Goal: Find specific page/section: Find specific page/section

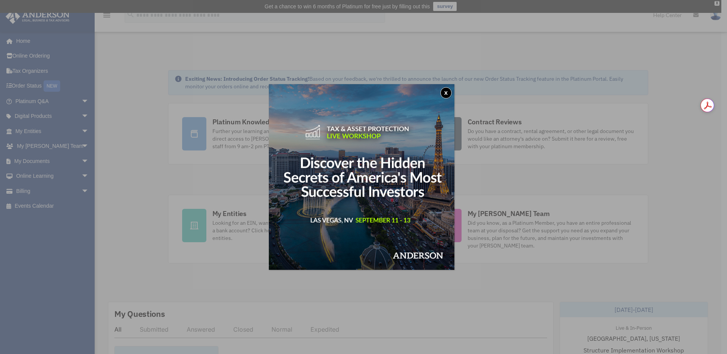
click at [20, 71] on div "x" at bounding box center [363, 177] width 727 height 354
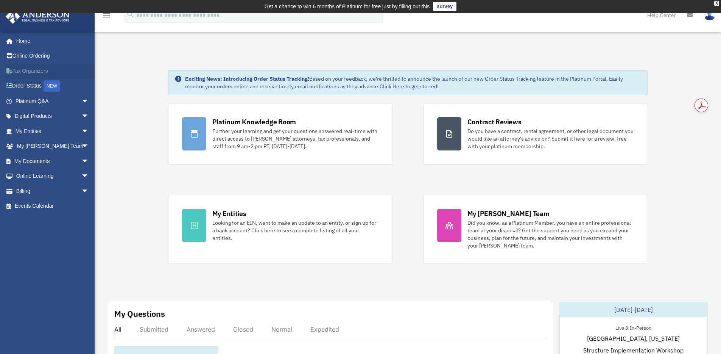
click at [31, 72] on link "Tax Organizers" at bounding box center [52, 70] width 95 height 15
click at [69, 162] on link "My Documents arrow_drop_down" at bounding box center [52, 160] width 95 height 15
click at [81, 164] on span "arrow_drop_down" at bounding box center [88, 161] width 15 height 16
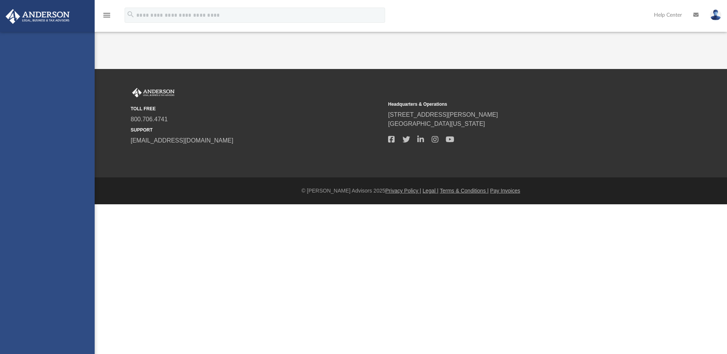
click at [26, 174] on div "[EMAIL_ADDRESS][DOMAIN_NAME] Sign Out [EMAIL_ADDRESS][DOMAIN_NAME] Home Online …" at bounding box center [47, 209] width 95 height 354
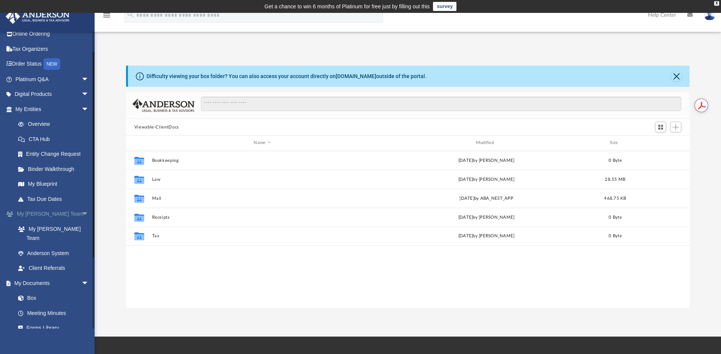
scroll to position [34, 0]
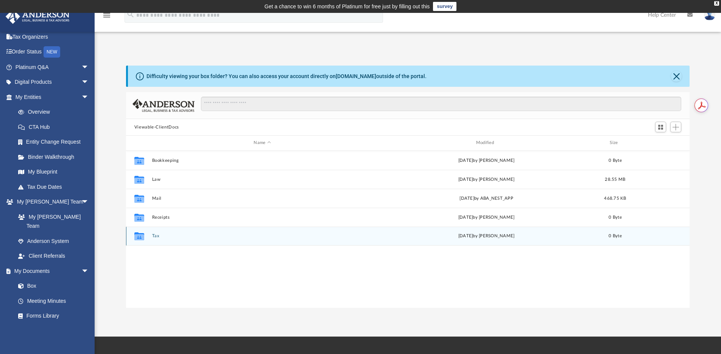
click at [153, 236] on button "Tax" at bounding box center [262, 235] width 221 height 5
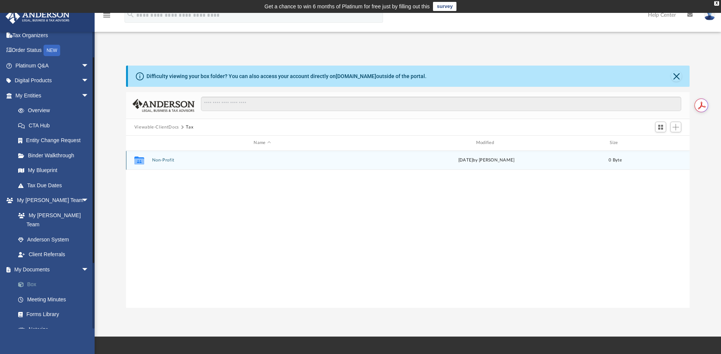
scroll to position [37, 0]
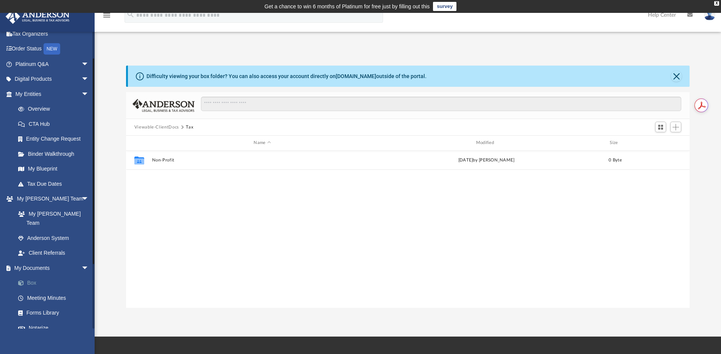
click at [31, 275] on link "Box" at bounding box center [56, 282] width 90 height 15
click at [33, 275] on link "Box" at bounding box center [56, 282] width 90 height 15
click at [208, 213] on div "Collaborated Folder Non-Profit Thu May 15 2025 by Chloe Freeman 0 Byte" at bounding box center [408, 229] width 564 height 157
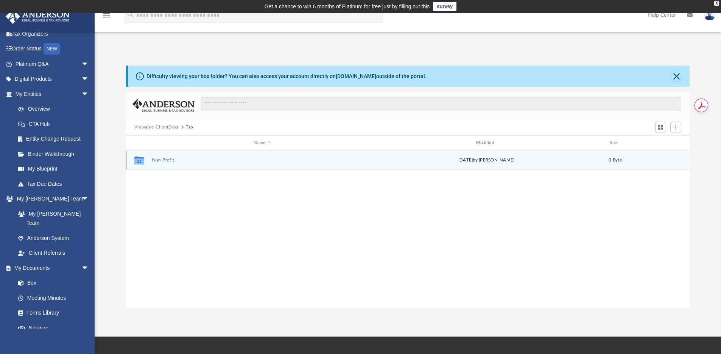
click at [162, 156] on div "Collaborated Folder Non-Profit Thu May 15 2025 by Chloe Freeman 0 Byte" at bounding box center [408, 160] width 564 height 19
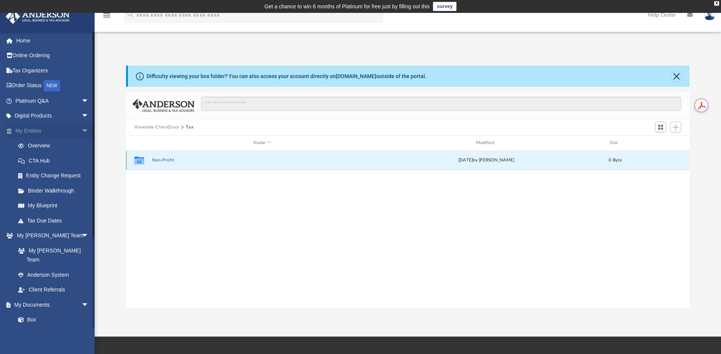
scroll to position [0, 0]
click at [25, 72] on link "Tax Organizers" at bounding box center [52, 70] width 95 height 15
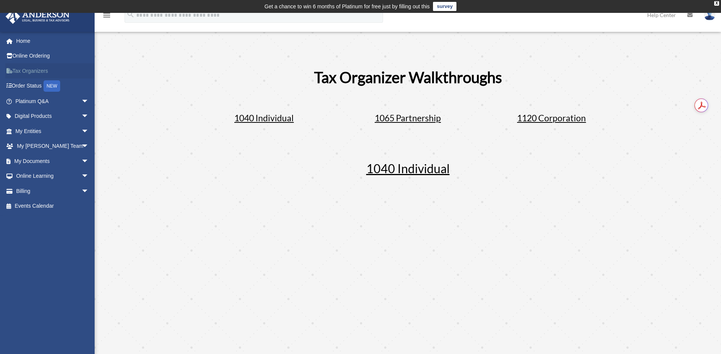
click at [27, 70] on link "Tax Organizers" at bounding box center [52, 70] width 95 height 15
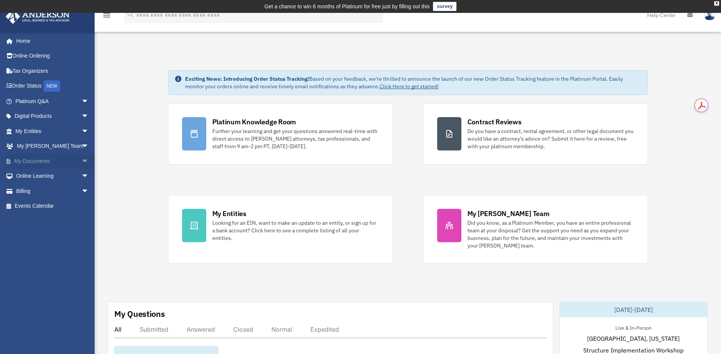
click at [81, 161] on span "arrow_drop_down" at bounding box center [88, 161] width 15 height 16
click at [32, 175] on link "Box" at bounding box center [56, 175] width 90 height 15
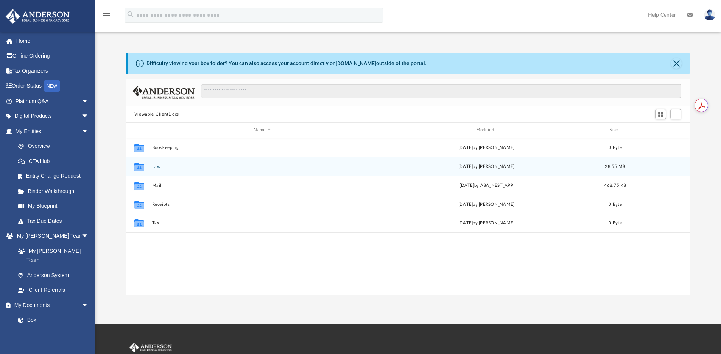
scroll to position [167, 558]
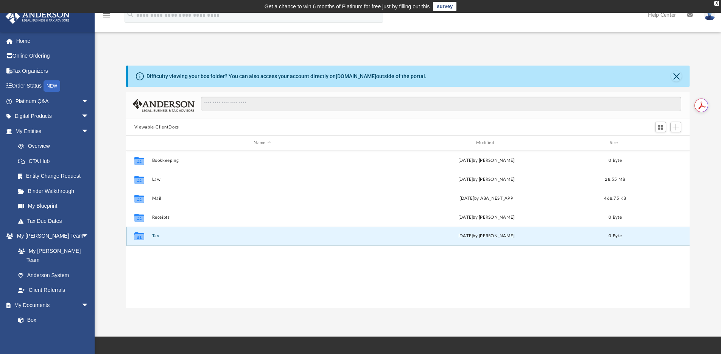
click at [154, 236] on button "Tax" at bounding box center [262, 235] width 221 height 5
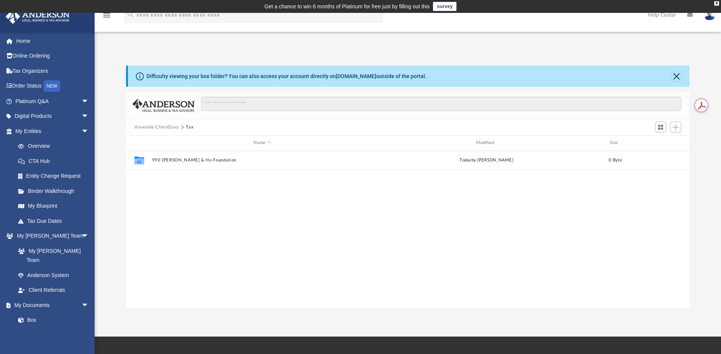
click at [187, 203] on div "Collaborated Folder 990 Nguyen & Ho Foundation today by Linda Ramos 0 Byte" at bounding box center [408, 229] width 564 height 157
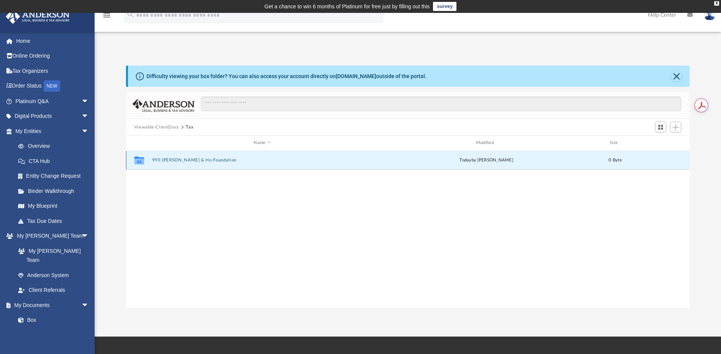
click at [182, 161] on button "990 Nguyen & Ho Foundation" at bounding box center [262, 159] width 221 height 5
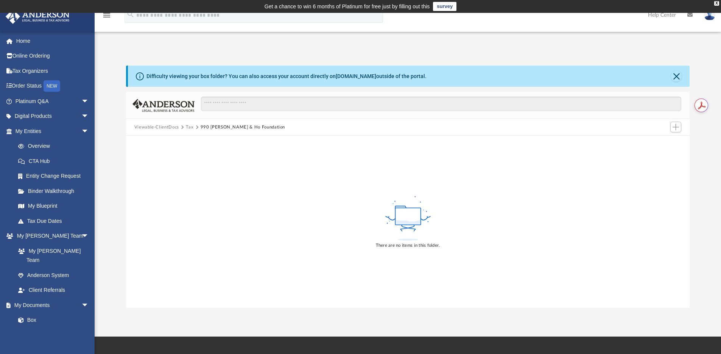
click at [187, 128] on button "Tax" at bounding box center [190, 127] width 8 height 7
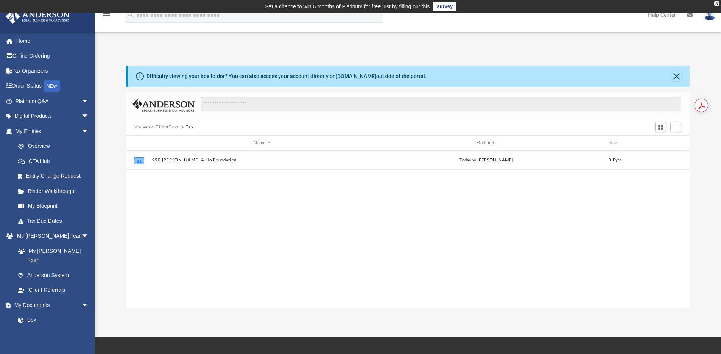
click at [298, 223] on div "Collaborated Folder 990 Nguyen & Ho Foundation today by Linda Ramos 0 Byte" at bounding box center [408, 229] width 564 height 157
